Goal: Transaction & Acquisition: Purchase product/service

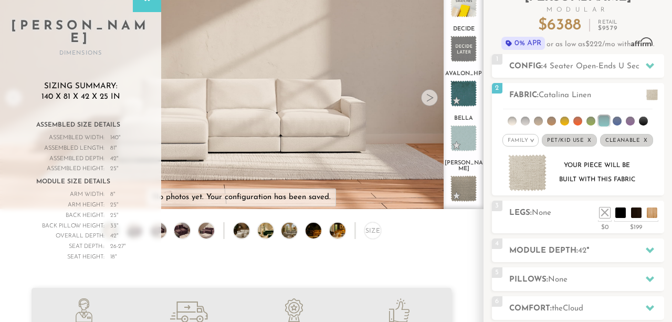
scroll to position [11260, 672]
click at [650, 93] on span at bounding box center [652, 94] width 12 height 11
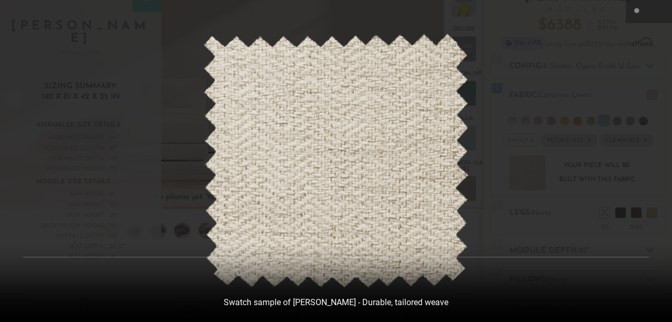
click at [652, 14] on button at bounding box center [659, 11] width 23 height 23
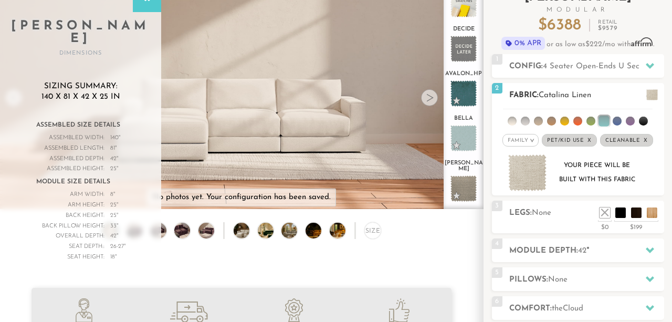
click at [647, 139] on span "Cleanable x" at bounding box center [626, 140] width 53 height 13
click at [593, 140] on em "x" at bounding box center [593, 140] width 4 height 6
click at [513, 120] on li at bounding box center [511, 120] width 9 height 9
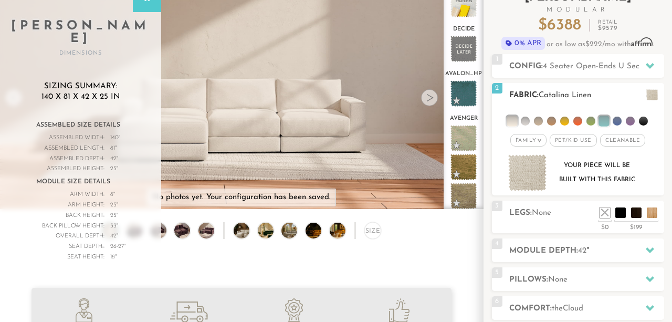
click at [527, 121] on li at bounding box center [524, 120] width 9 height 9
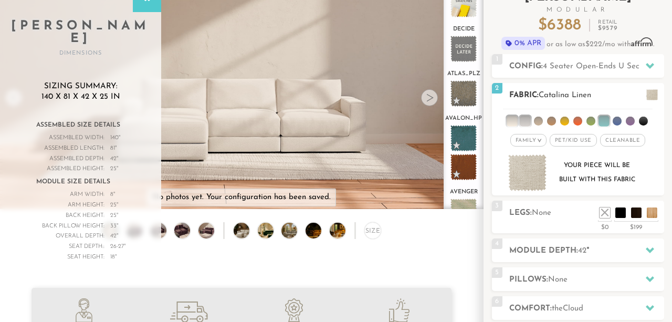
scroll to position [14, 0]
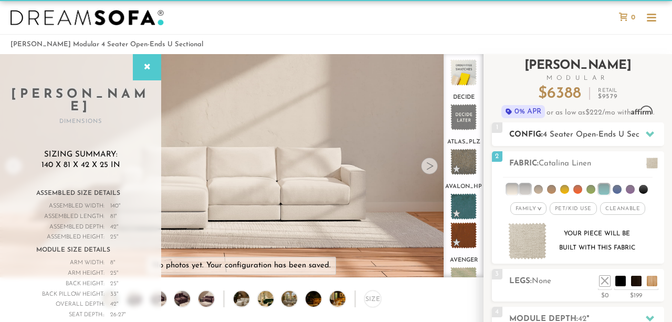
click at [622, 136] on span "4 Seater Open-Ends U Sectional" at bounding box center [600, 135] width 116 height 8
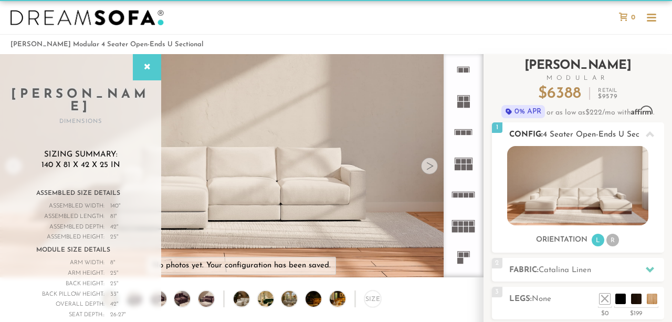
click at [622, 136] on span "4 Seater Open-Ends U Sectional" at bounding box center [600, 135] width 116 height 8
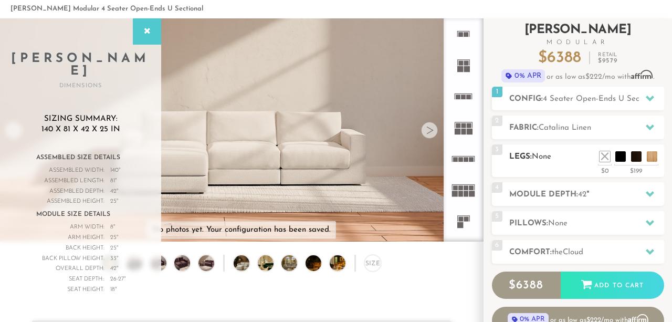
scroll to position [51, 0]
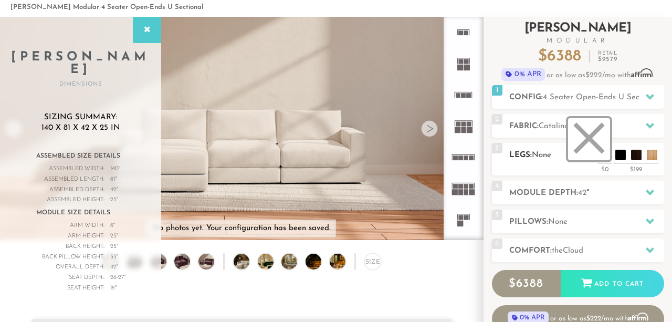
click at [602, 155] on li at bounding box center [589, 139] width 42 height 42
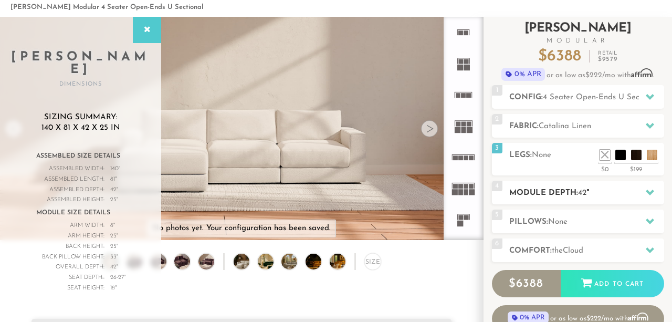
click at [587, 184] on div "4 Module Depth: 42 "" at bounding box center [578, 192] width 172 height 24
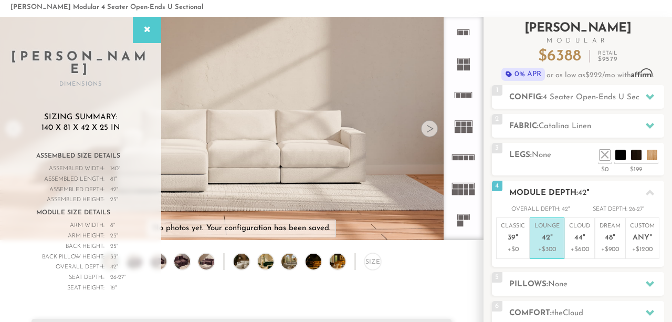
click at [619, 187] on h2 "Module Depth: 42 "" at bounding box center [586, 193] width 155 height 12
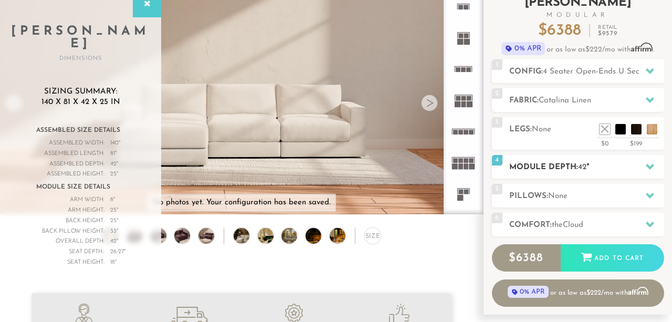
scroll to position [79, 0]
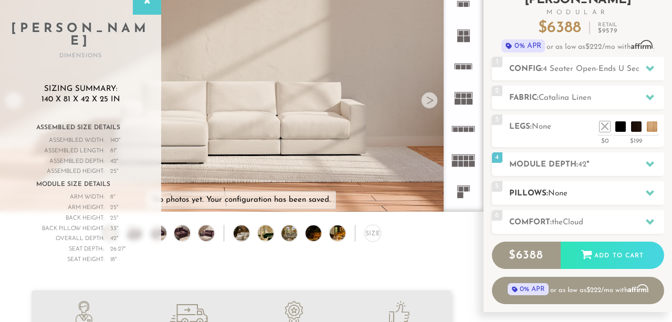
click at [614, 190] on h2 "Pillows: None" at bounding box center [586, 193] width 155 height 12
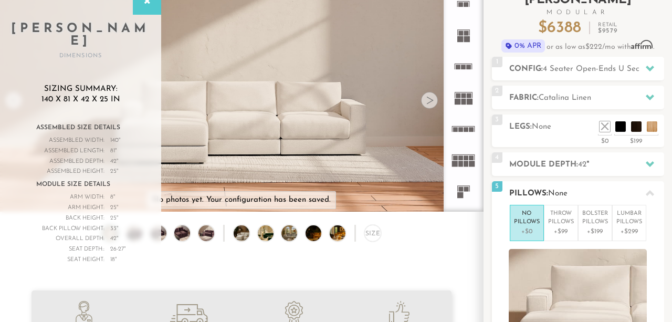
click at [614, 190] on h2 "Pillows: None" at bounding box center [586, 193] width 155 height 12
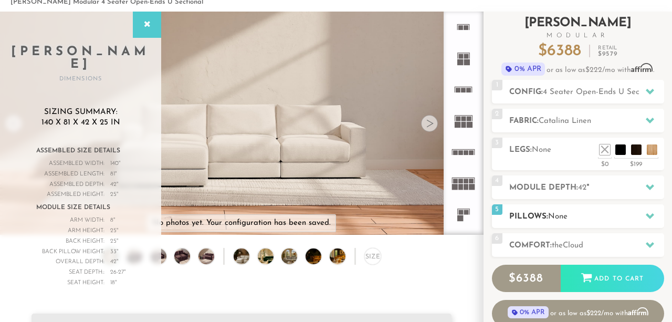
scroll to position [38, 0]
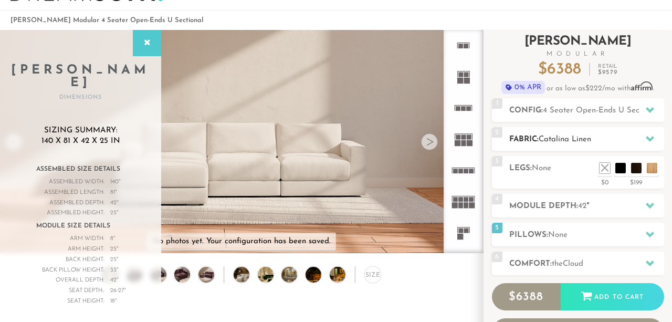
click at [614, 135] on h2 "Fabric: [PERSON_NAME]" at bounding box center [586, 139] width 155 height 12
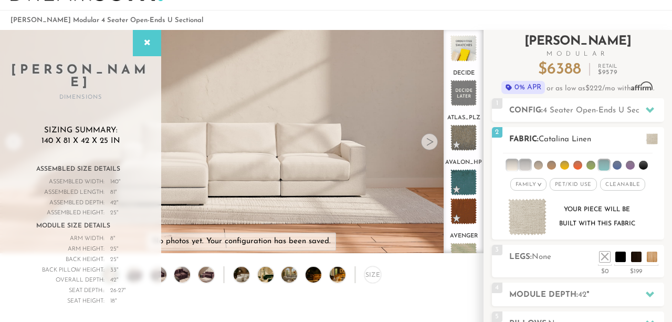
click at [651, 141] on span at bounding box center [652, 138] width 12 height 11
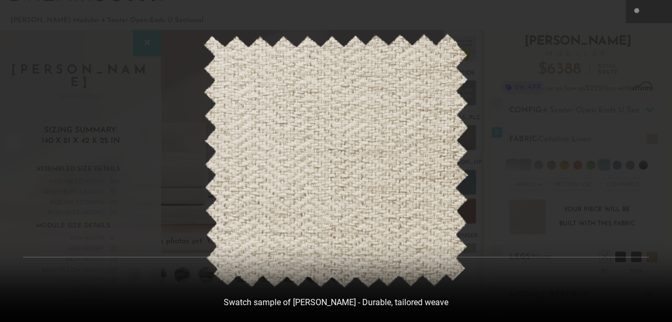
click at [653, 88] on div at bounding box center [336, 161] width 672 height 322
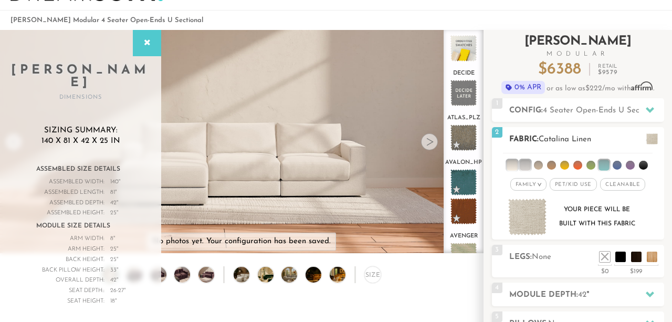
click at [525, 165] on li at bounding box center [524, 164] width 10 height 10
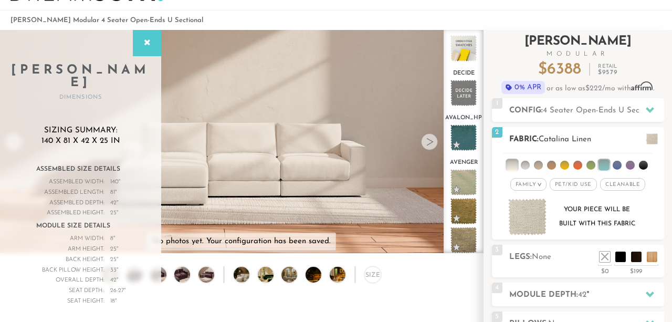
click at [516, 163] on li at bounding box center [511, 164] width 10 height 10
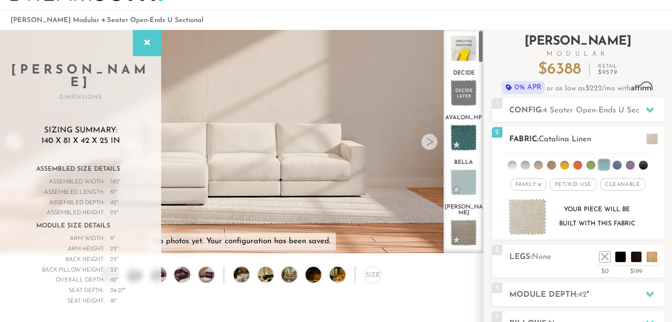
click at [514, 163] on li at bounding box center [511, 165] width 9 height 9
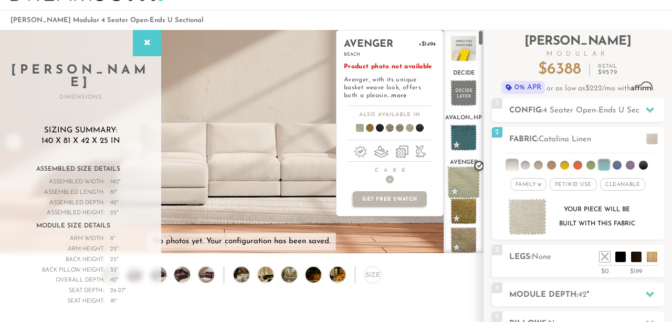
click at [466, 180] on span at bounding box center [463, 182] width 33 height 33
click at [464, 178] on span at bounding box center [463, 182] width 33 height 33
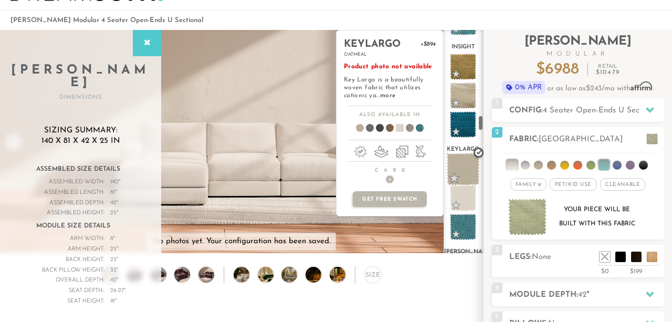
scroll to position [1196, 0]
click at [465, 155] on span at bounding box center [463, 169] width 33 height 33
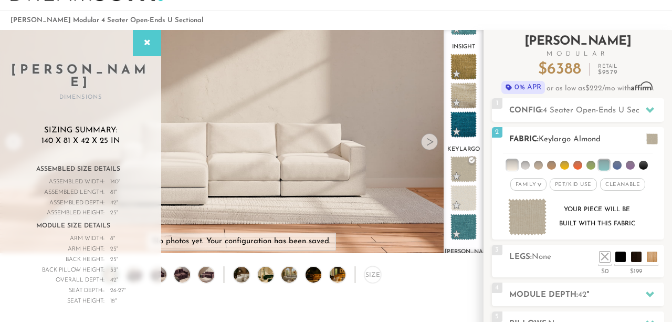
click at [641, 129] on div "2 Fabric: Keylargo Almond" at bounding box center [578, 139] width 172 height 24
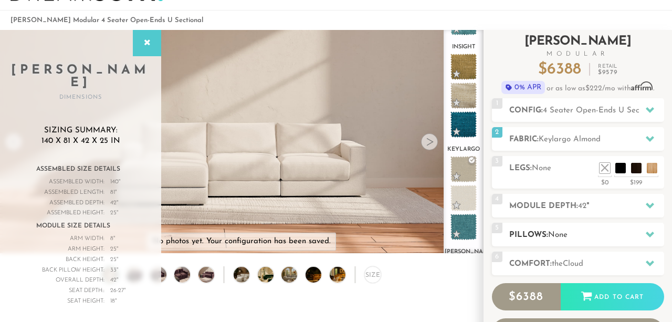
click at [585, 230] on h2 "Pillows: None" at bounding box center [586, 235] width 155 height 12
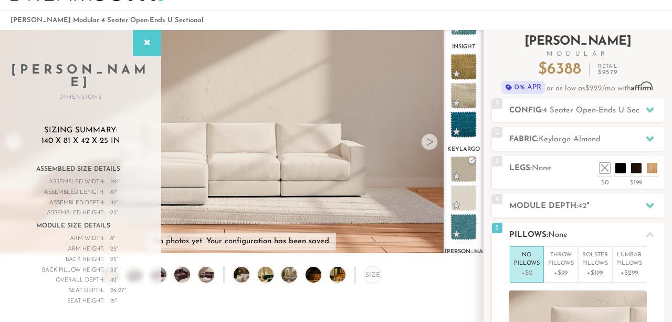
click at [585, 230] on h2 "Pillows: None" at bounding box center [586, 235] width 155 height 12
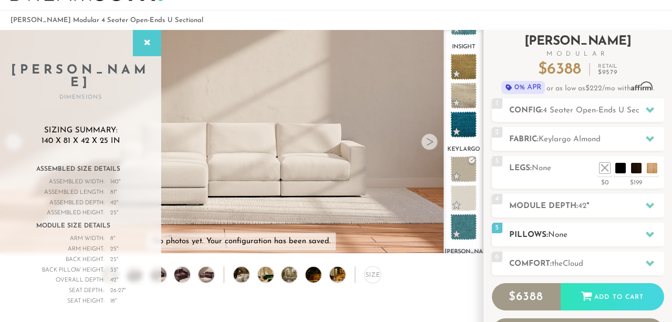
scroll to position [86, 0]
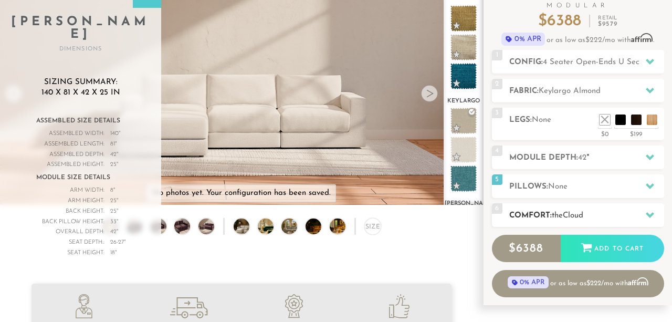
click at [583, 218] on span "Cloud" at bounding box center [572, 215] width 20 height 8
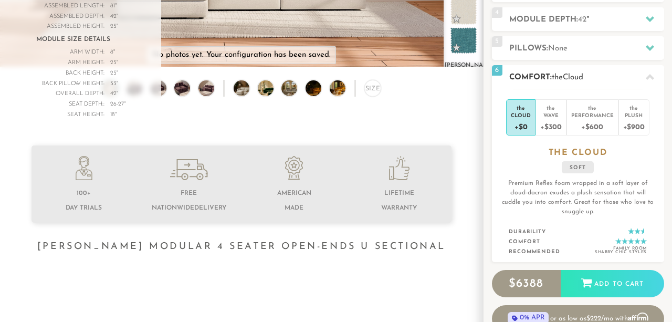
scroll to position [226, 0]
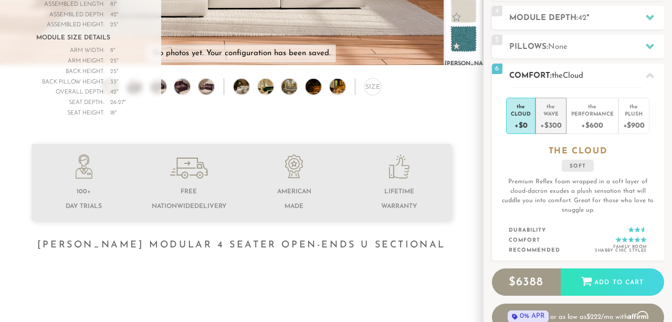
click at [552, 118] on div "+$300" at bounding box center [550, 124] width 21 height 15
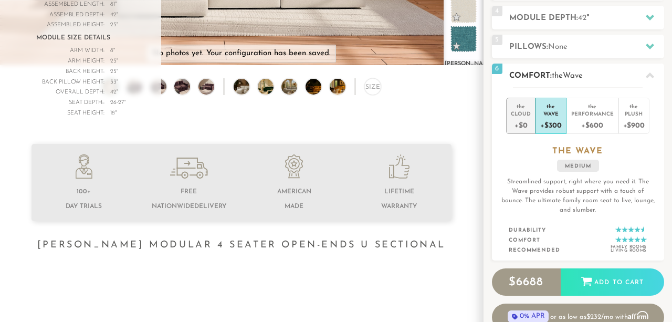
click at [526, 120] on div "+$0" at bounding box center [520, 124] width 20 height 15
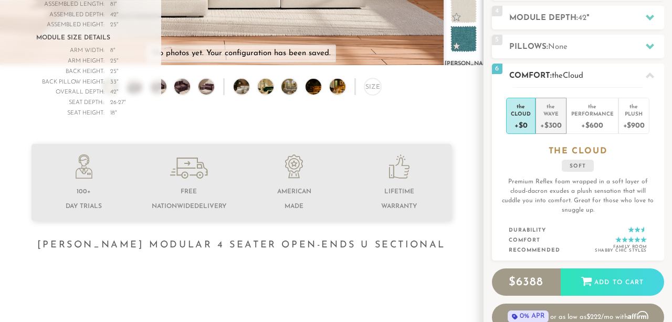
click at [551, 113] on div "Wave" at bounding box center [550, 113] width 21 height 7
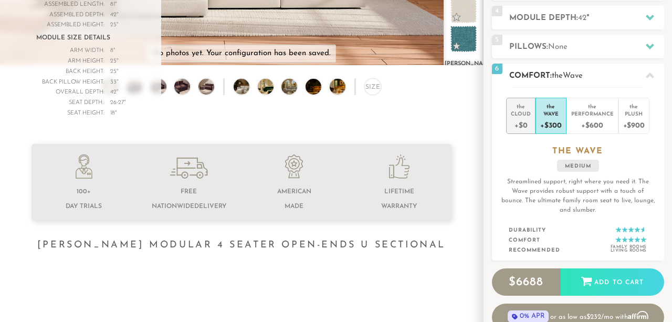
click at [526, 116] on div "Cloud" at bounding box center [520, 113] width 20 height 7
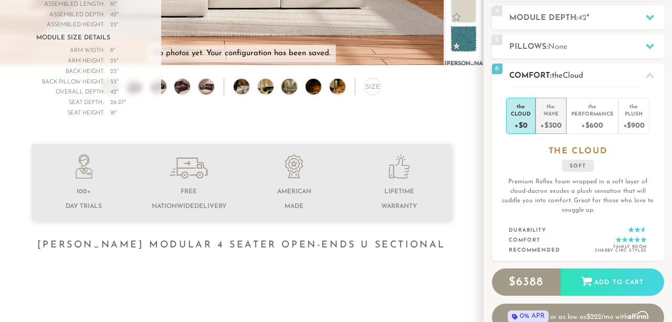
click at [552, 118] on div "+$300" at bounding box center [550, 124] width 21 height 15
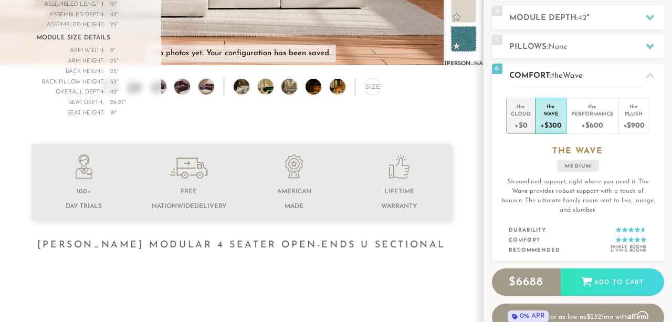
click at [522, 124] on div "+$0" at bounding box center [520, 124] width 20 height 15
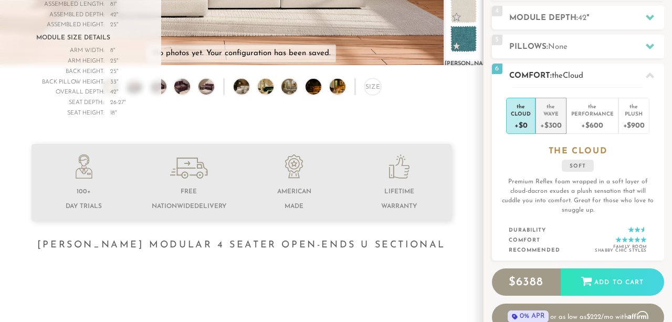
click at [554, 130] on div "+$300" at bounding box center [550, 124] width 21 height 15
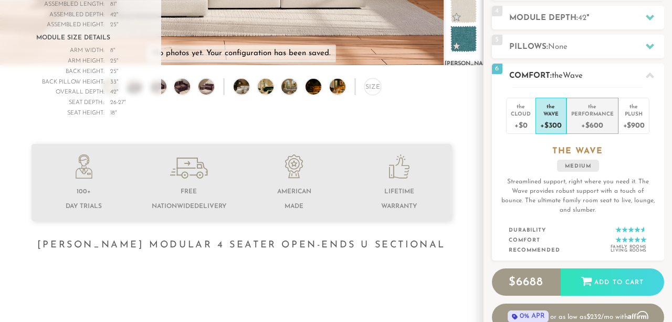
click at [595, 118] on div "+$600" at bounding box center [592, 124] width 42 height 15
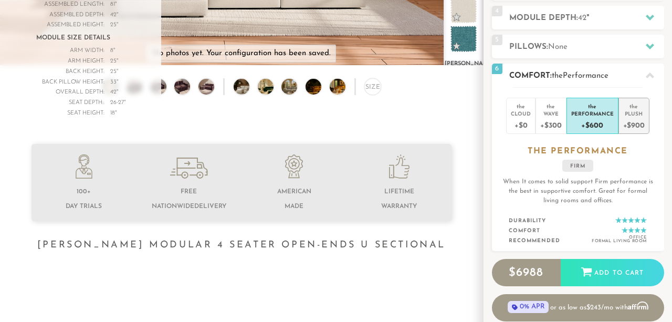
click at [643, 120] on div "+$900" at bounding box center [634, 124] width 22 height 15
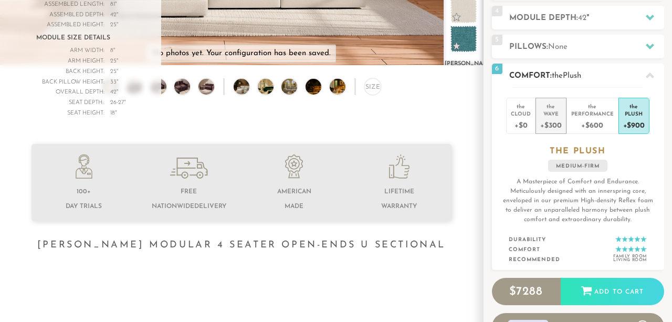
click at [552, 122] on div "+$300" at bounding box center [550, 124] width 21 height 15
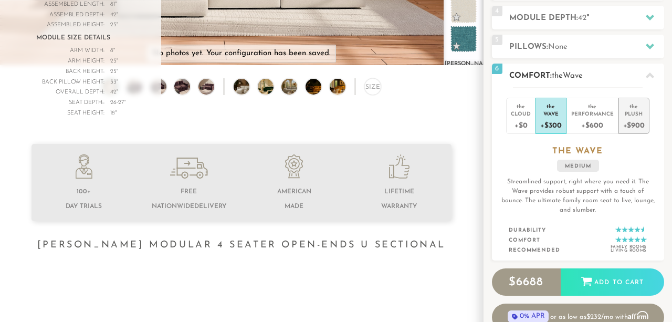
click at [631, 125] on div "+$900" at bounding box center [634, 124] width 22 height 15
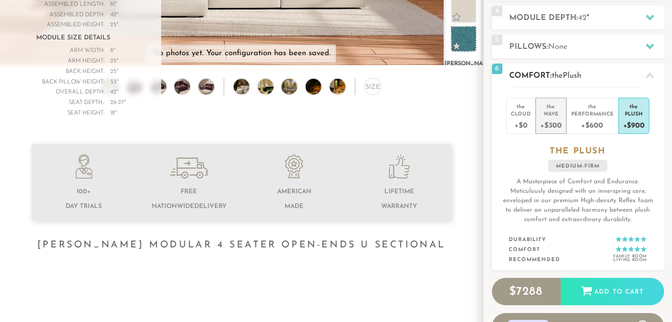
click at [549, 112] on div "Wave" at bounding box center [550, 113] width 21 height 7
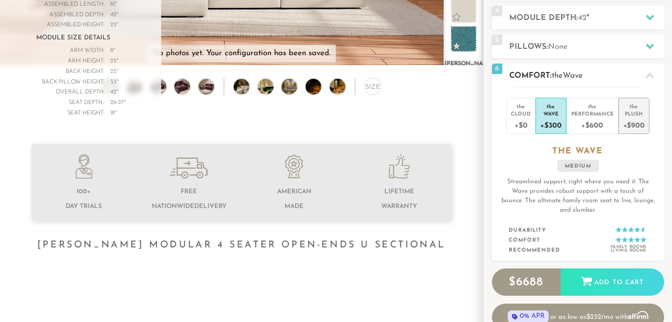
click at [634, 123] on div "+$900" at bounding box center [634, 124] width 22 height 15
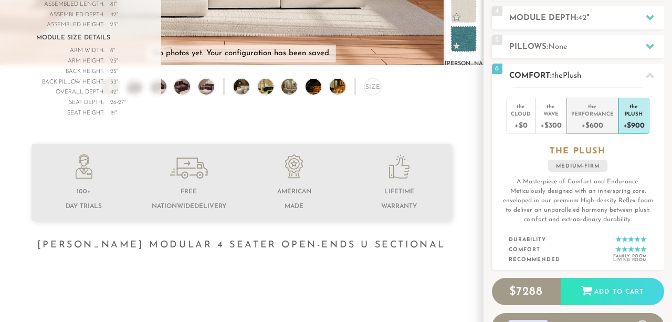
click at [601, 120] on div "+$600" at bounding box center [592, 124] width 42 height 15
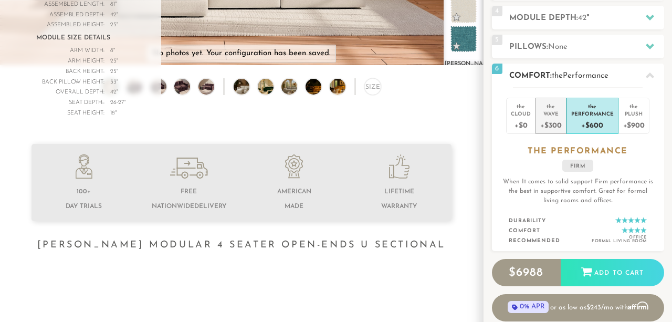
click at [556, 113] on div "Wave" at bounding box center [550, 113] width 21 height 7
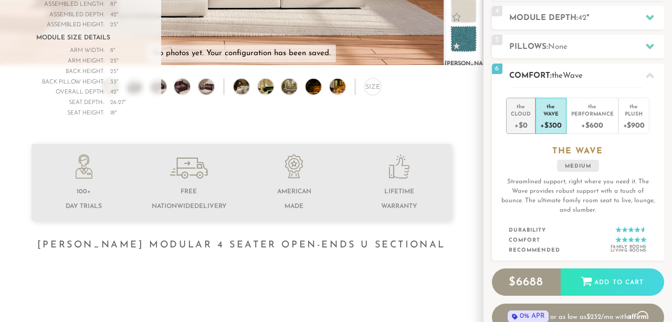
click at [511, 126] on div "+$0" at bounding box center [520, 124] width 20 height 15
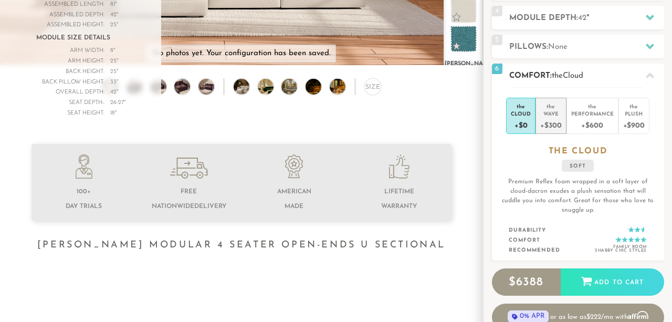
click at [553, 123] on div "+$300" at bounding box center [550, 124] width 21 height 15
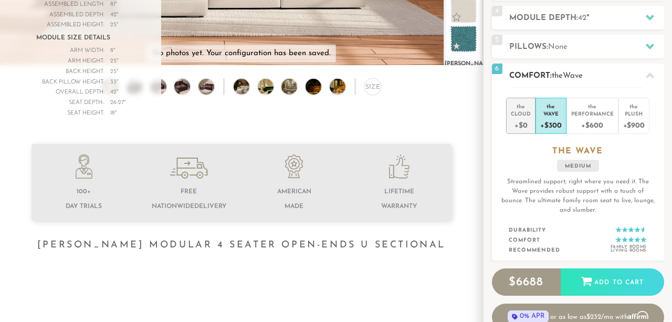
click at [526, 126] on div "+$0" at bounding box center [520, 124] width 20 height 15
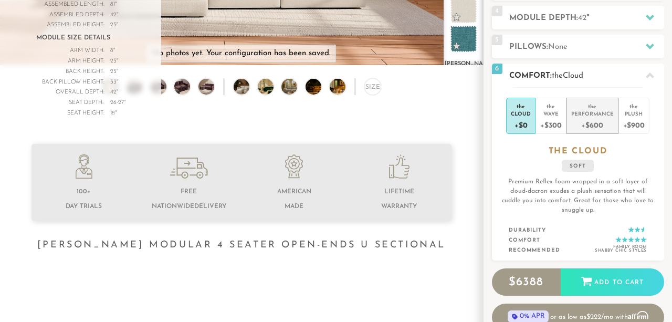
click at [597, 120] on div "+$600" at bounding box center [592, 124] width 42 height 15
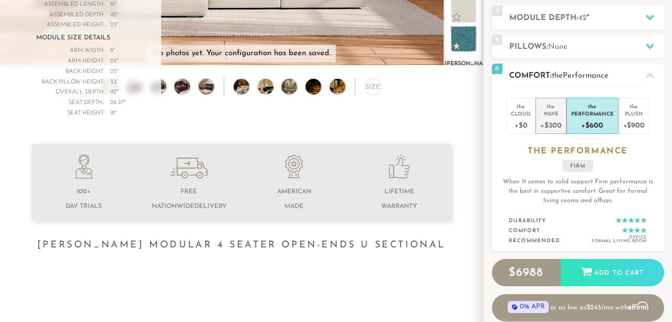
click at [555, 111] on div "Wave" at bounding box center [550, 113] width 21 height 7
